Goal: Transaction & Acquisition: Subscribe to service/newsletter

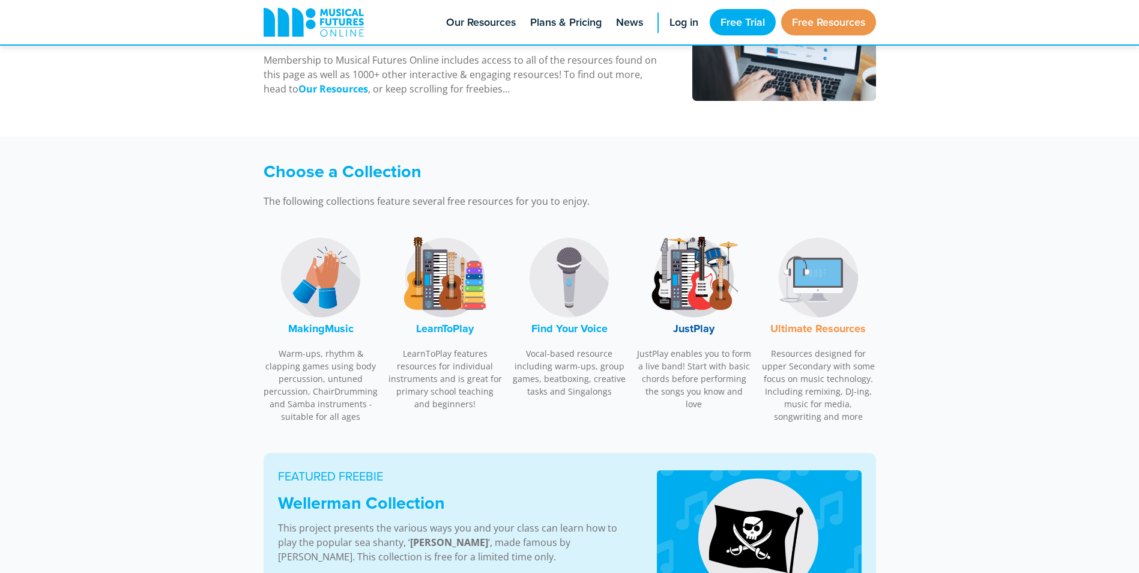
scroll to position [300, 0]
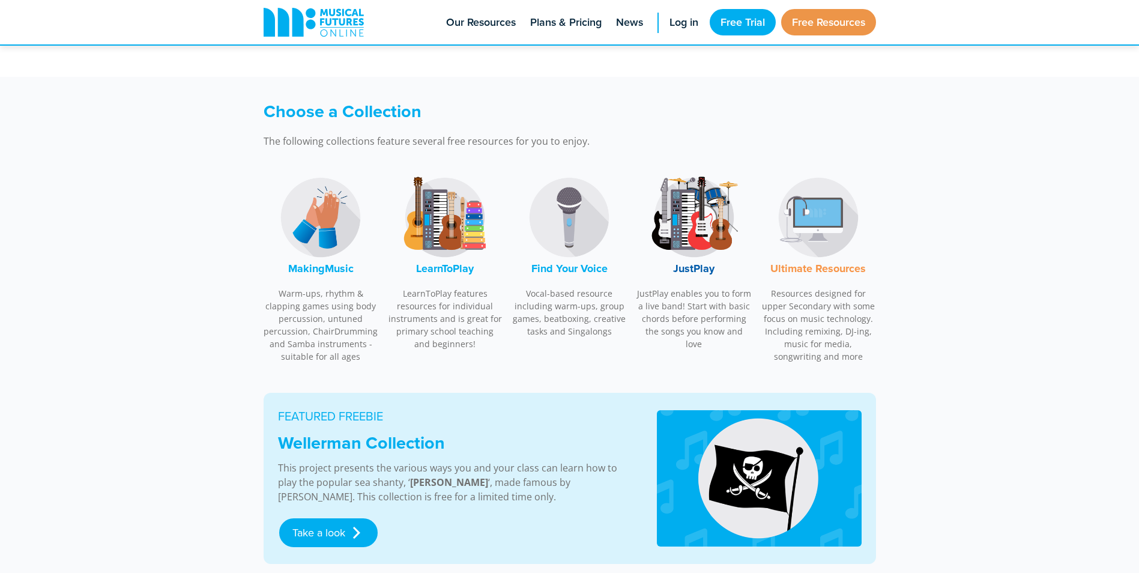
click at [698, 236] on img at bounding box center [694, 217] width 90 height 90
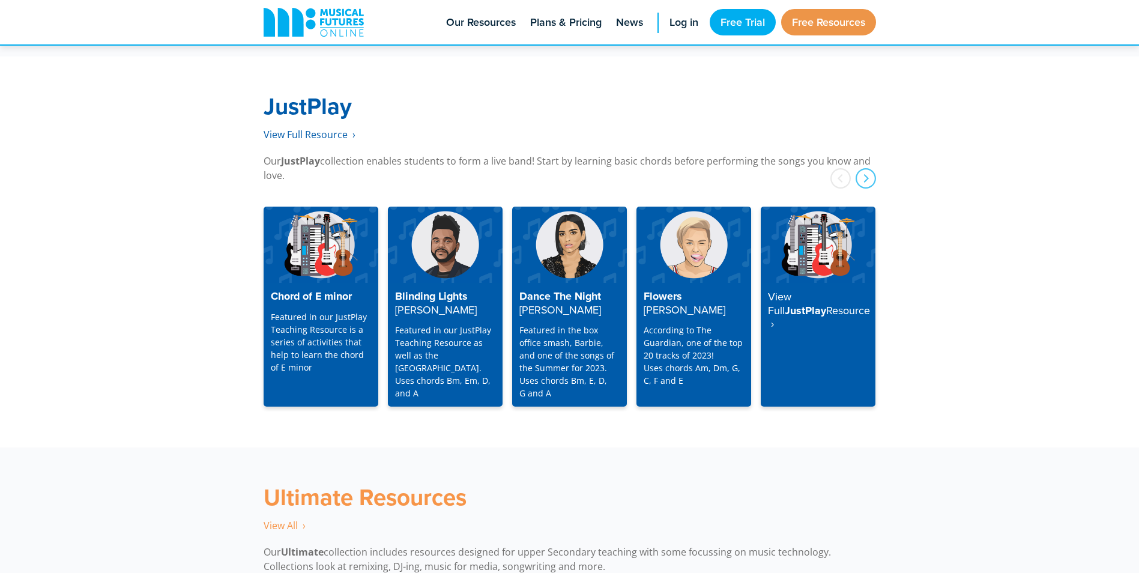
scroll to position [3083, 0]
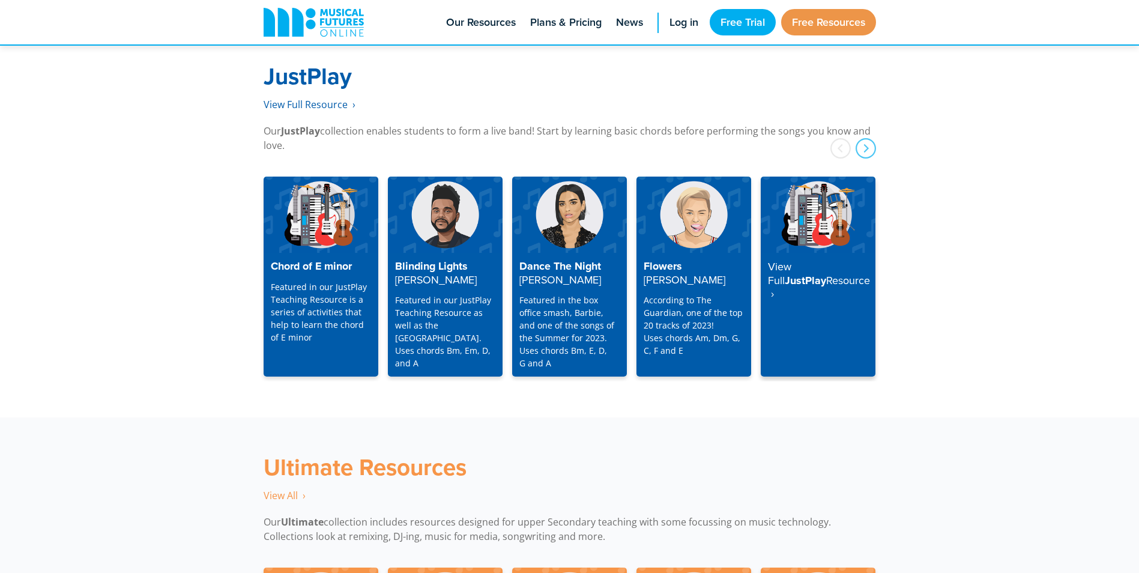
click at [790, 273] on strong "Resource ‎ ›" at bounding box center [819, 287] width 102 height 29
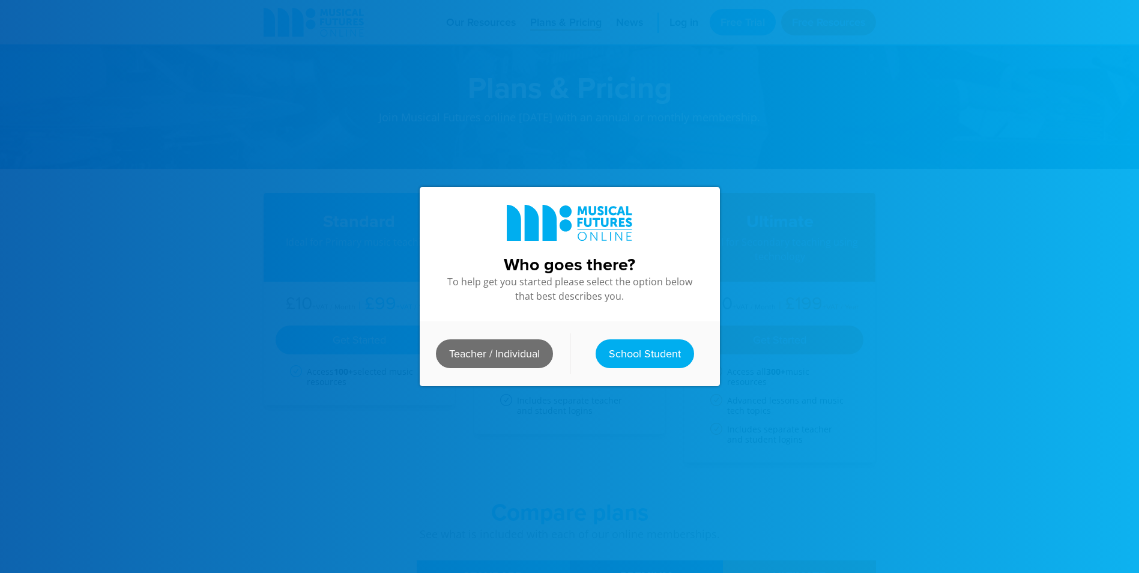
click at [483, 349] on link "Teacher / Individual" at bounding box center [494, 353] width 117 height 29
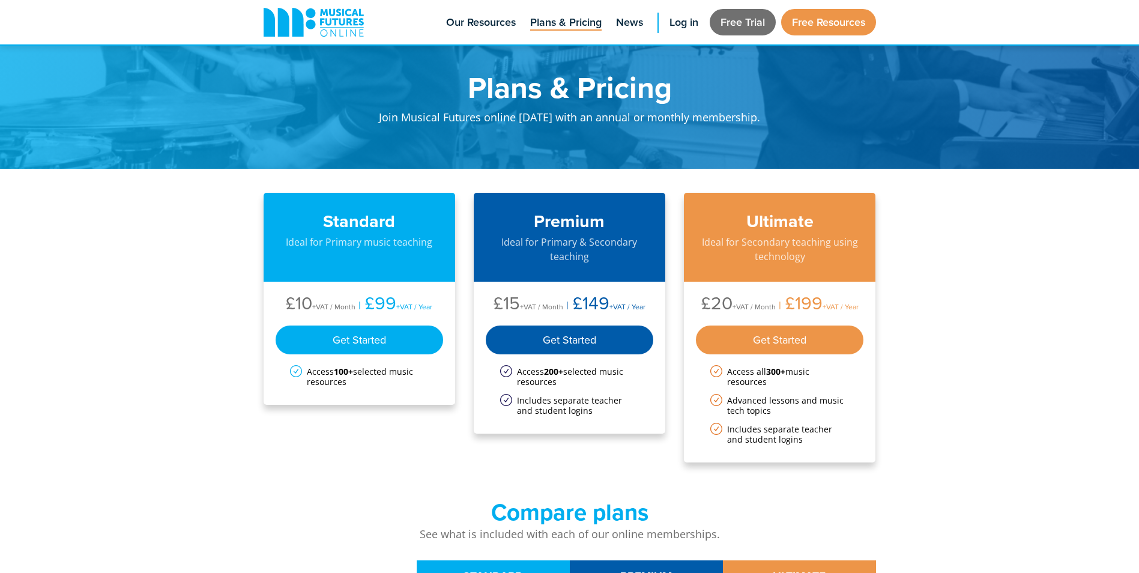
click at [747, 19] on link "Free Trial" at bounding box center [743, 22] width 66 height 26
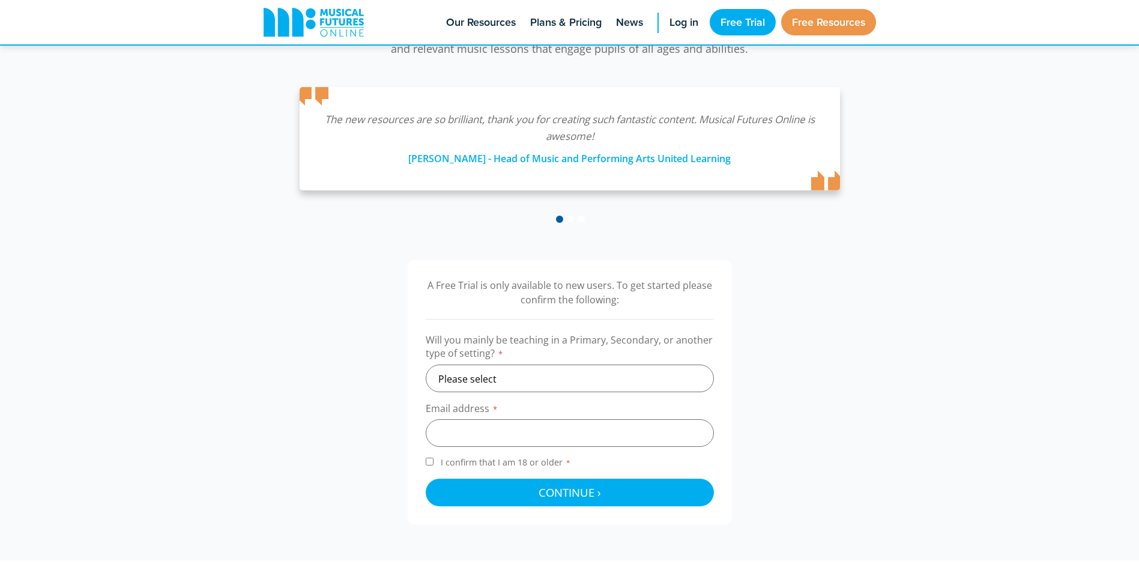
scroll to position [240, 0]
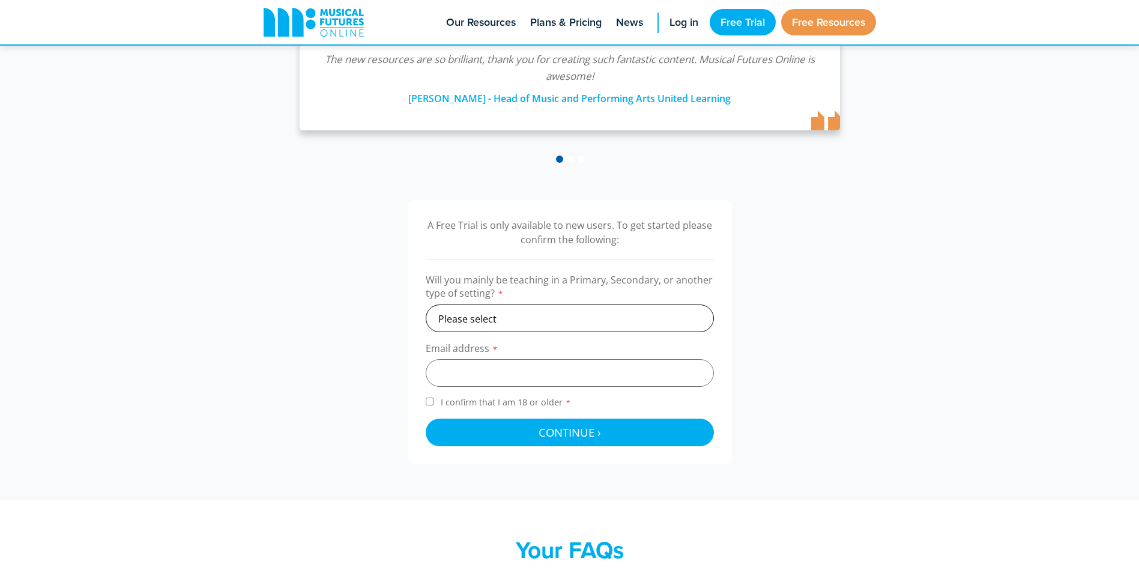
click at [558, 315] on select "Please select Primary Secondary Other" at bounding box center [570, 318] width 288 height 28
select select "secondary"
click at [426, 304] on select "Please select Primary Secondary Other" at bounding box center [570, 318] width 288 height 28
click at [560, 378] on input "email" at bounding box center [570, 373] width 288 height 28
type input "[EMAIL_ADDRESS][DOMAIN_NAME]"
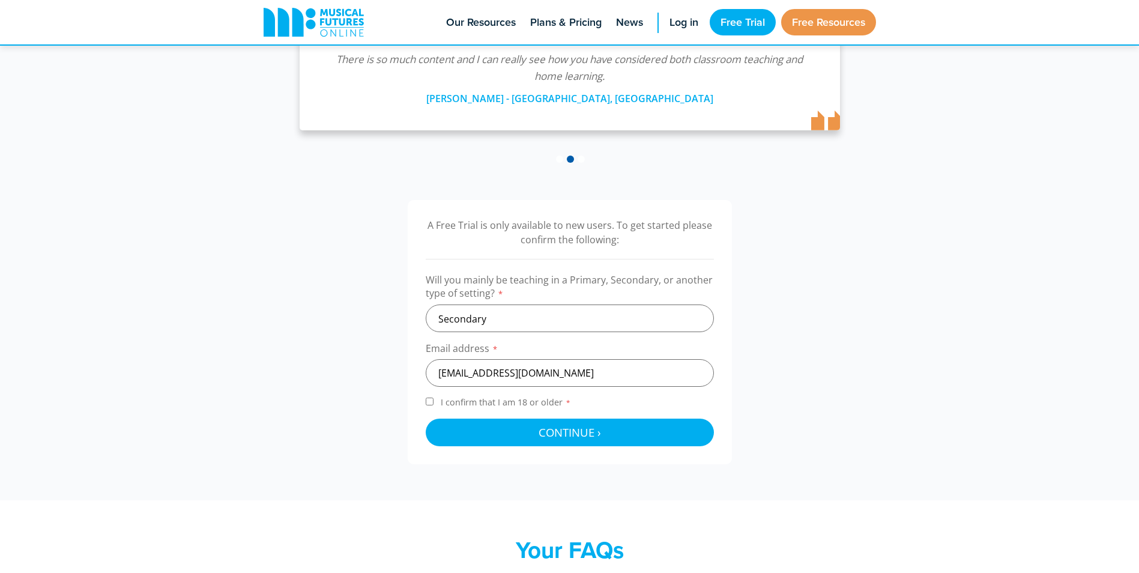
click at [432, 397] on form "Will you mainly be teaching in a Primary, Secondary, or another type of setting…" at bounding box center [570, 359] width 288 height 173
click at [433, 399] on label "I confirm that I am 18 or older *" at bounding box center [570, 404] width 288 height 16
click at [433, 399] on input "I confirm that I am 18 or older *" at bounding box center [430, 401] width 8 height 8
checkbox input "true"
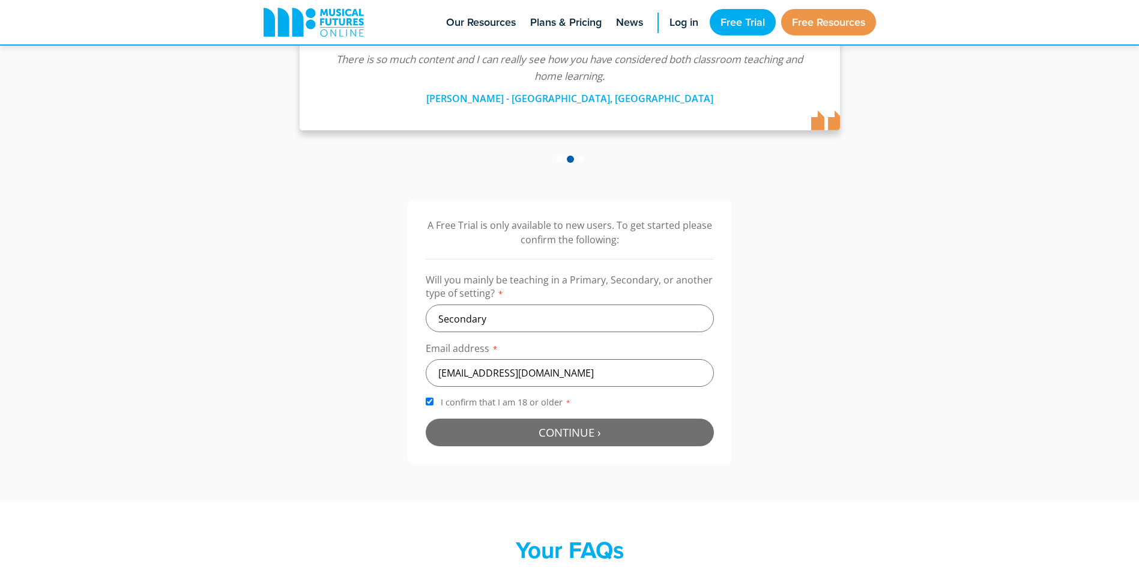
click at [490, 426] on button "Continue › Checking your details..." at bounding box center [570, 432] width 288 height 28
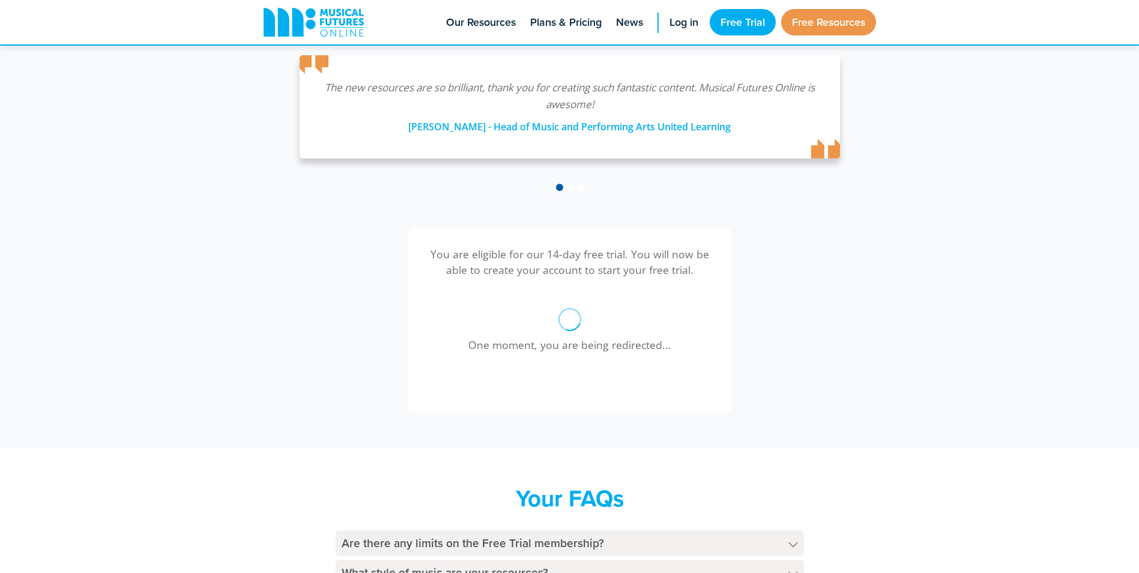
scroll to position [332, 0]
